Goal: Navigation & Orientation: Understand site structure

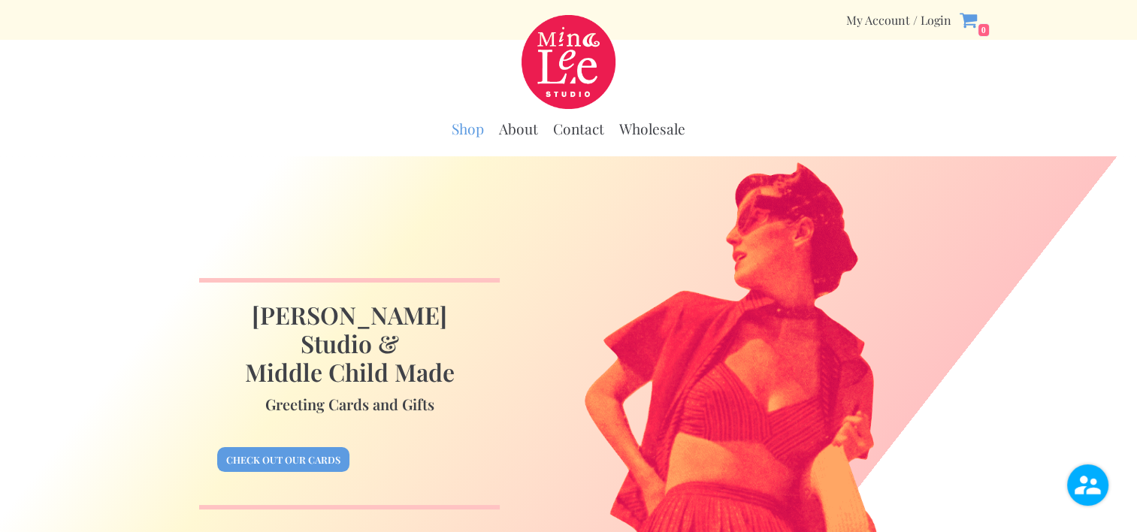
click at [460, 129] on link "Shop" at bounding box center [468, 129] width 32 height 19
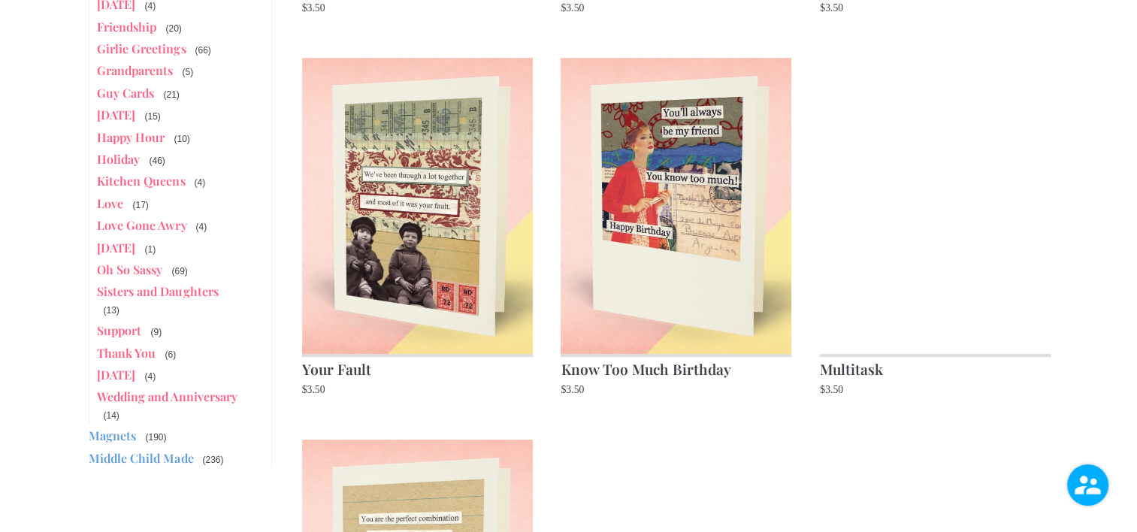
scroll to position [601, 0]
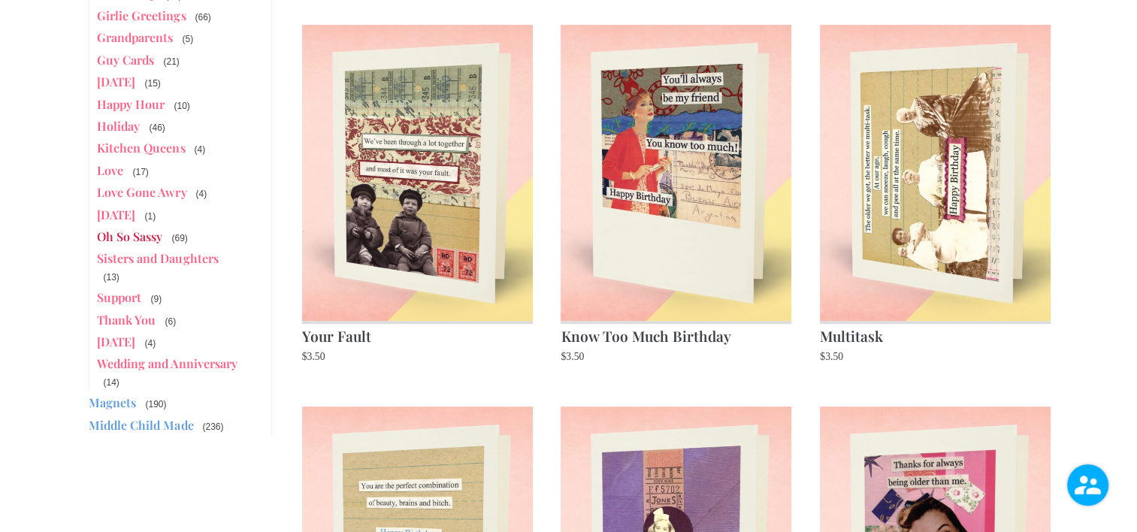
click at [129, 229] on link "Oh So Sassy" at bounding box center [129, 237] width 65 height 16
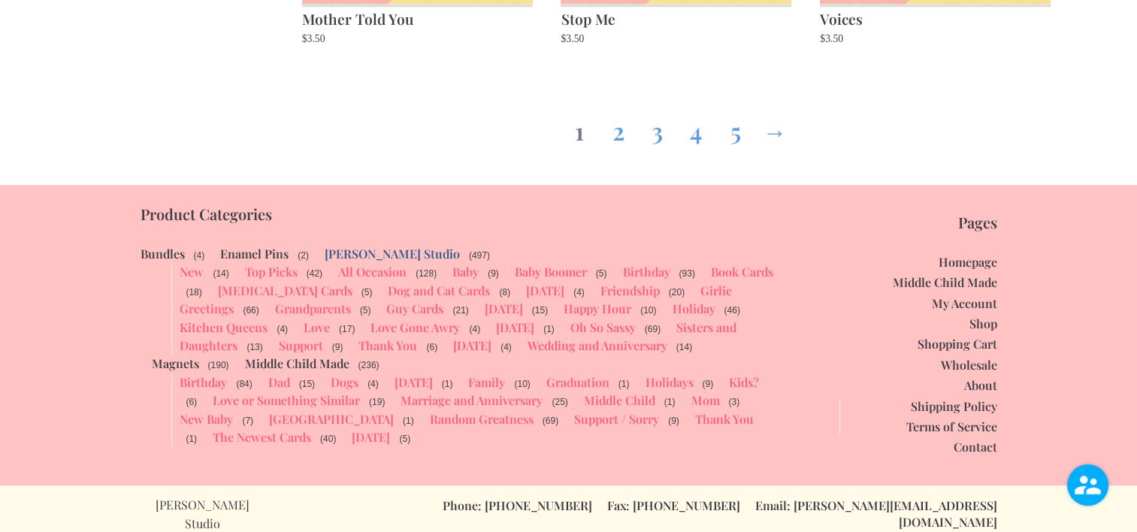
scroll to position [2080, 0]
click at [976, 385] on link "About" at bounding box center [980, 385] width 33 height 16
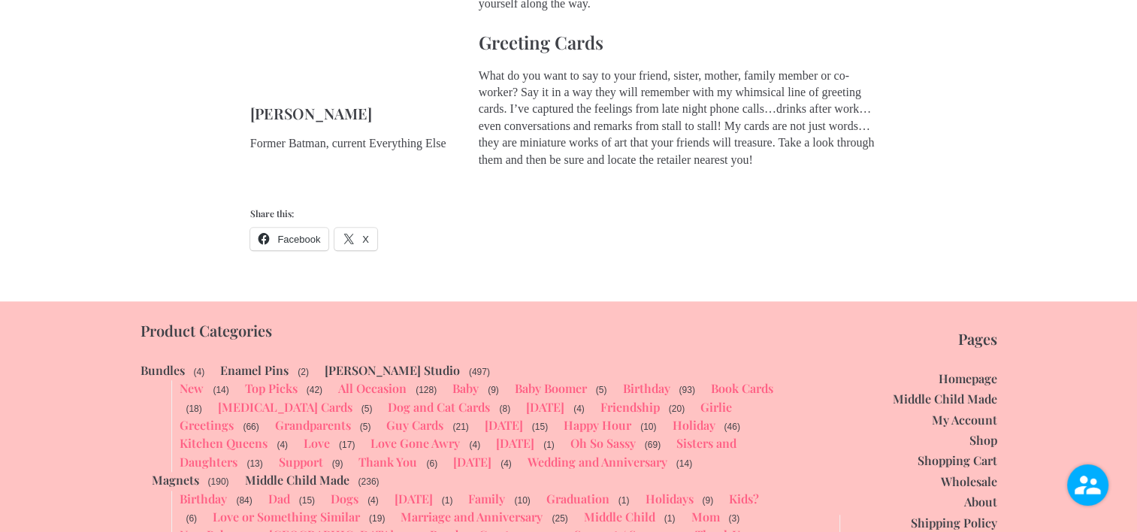
scroll to position [1302, 0]
